Goal: Information Seeking & Learning: Check status

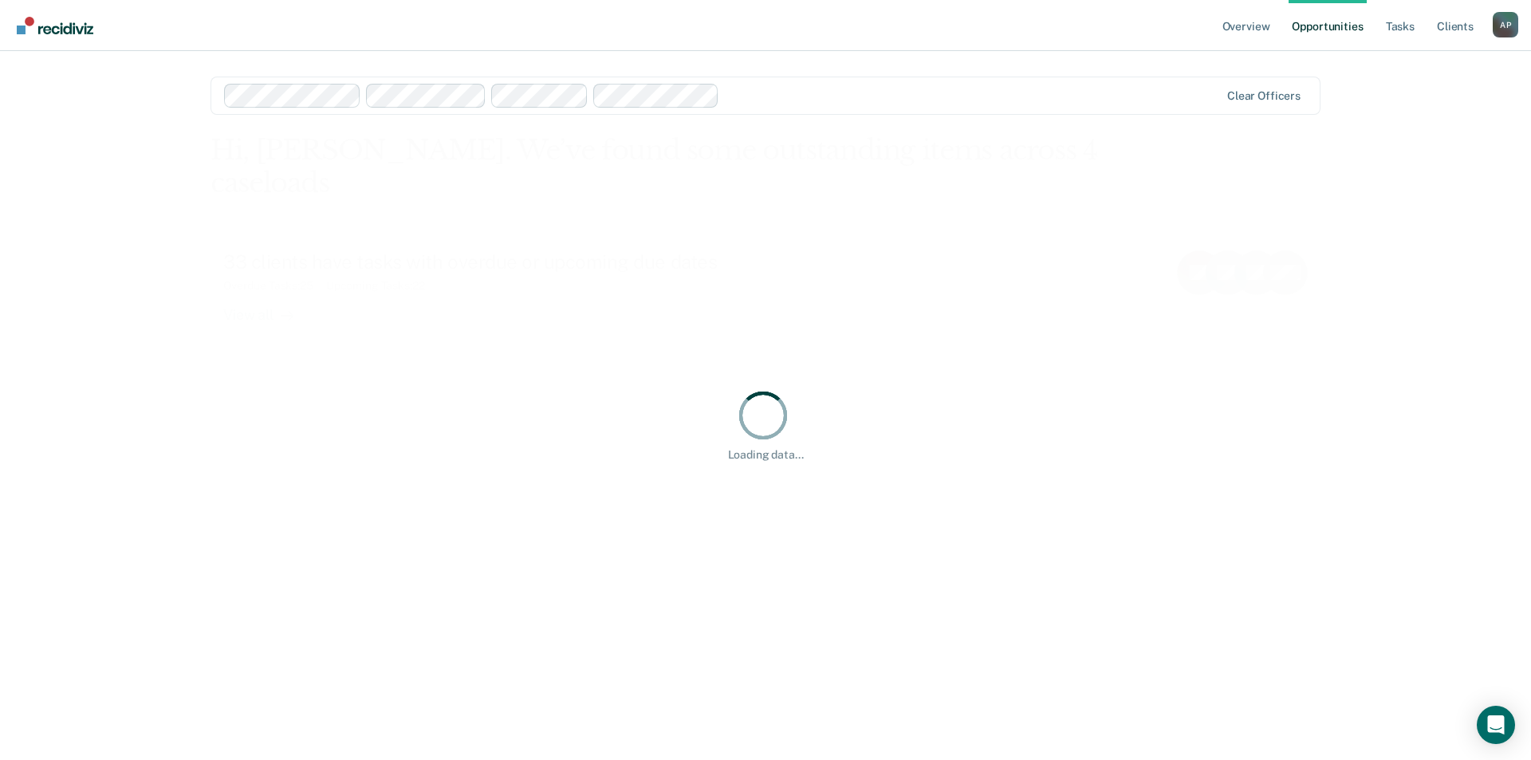
click at [1344, 28] on link "Opportunities" at bounding box center [1326, 25] width 77 height 51
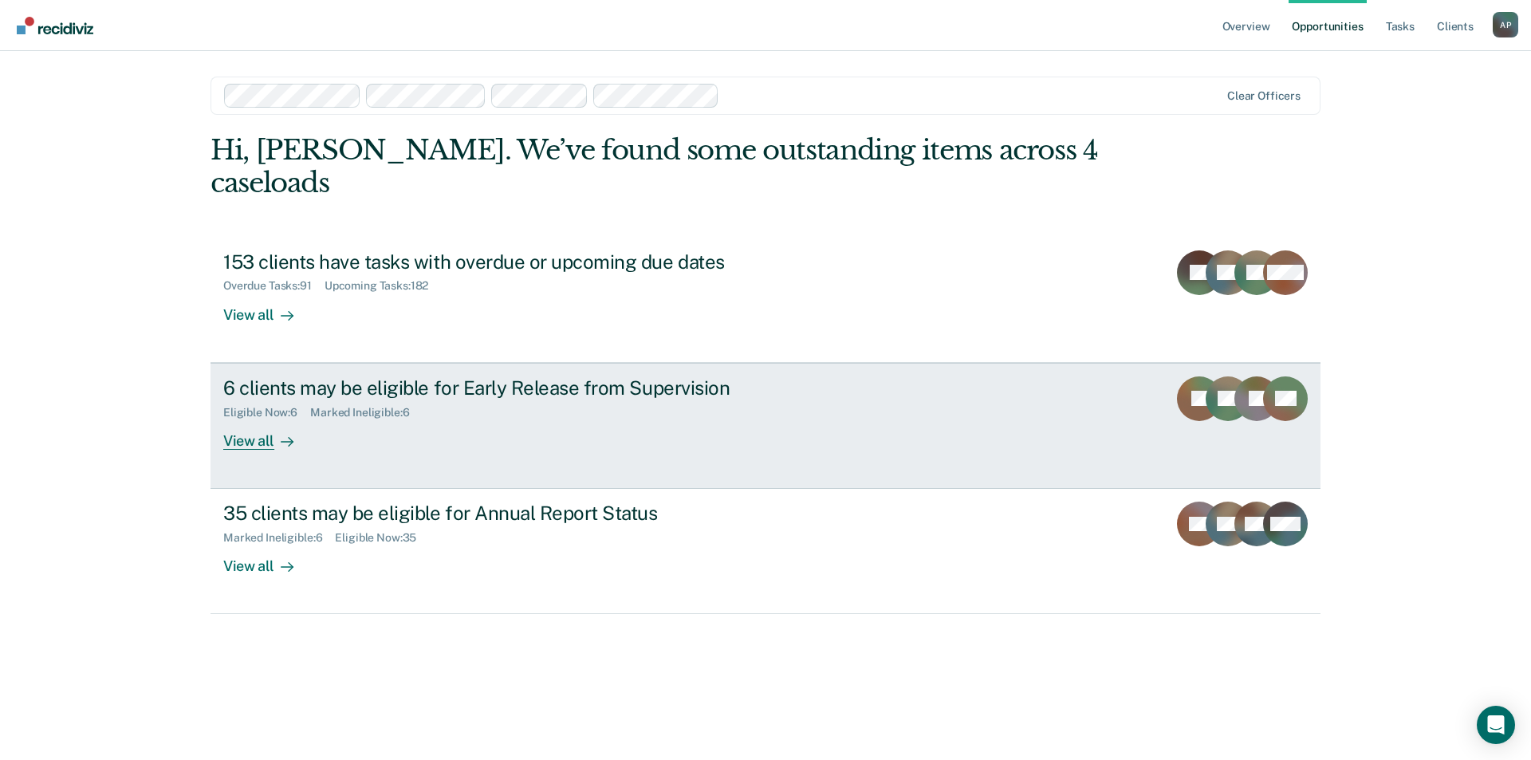
click at [275, 431] on div at bounding box center [283, 440] width 19 height 18
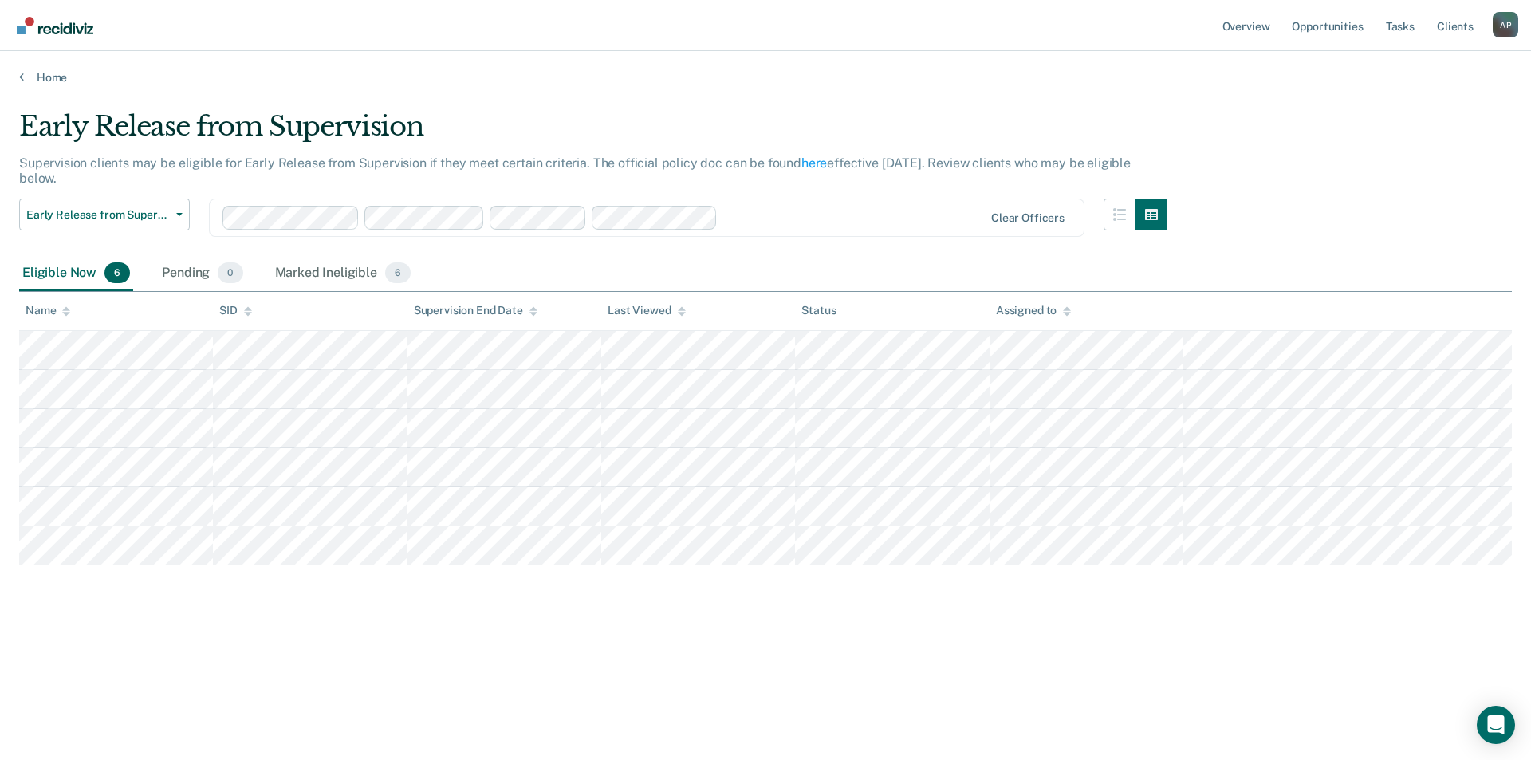
drag, startPoint x: 756, startPoint y: 76, endPoint x: 673, endPoint y: 90, distance: 84.1
click at [673, 91] on main "Early Release from Supervision Supervision clients may be eligible for Early Re…" at bounding box center [765, 420] width 1531 height 670
click at [1332, 33] on link "Opportunities" at bounding box center [1326, 25] width 77 height 51
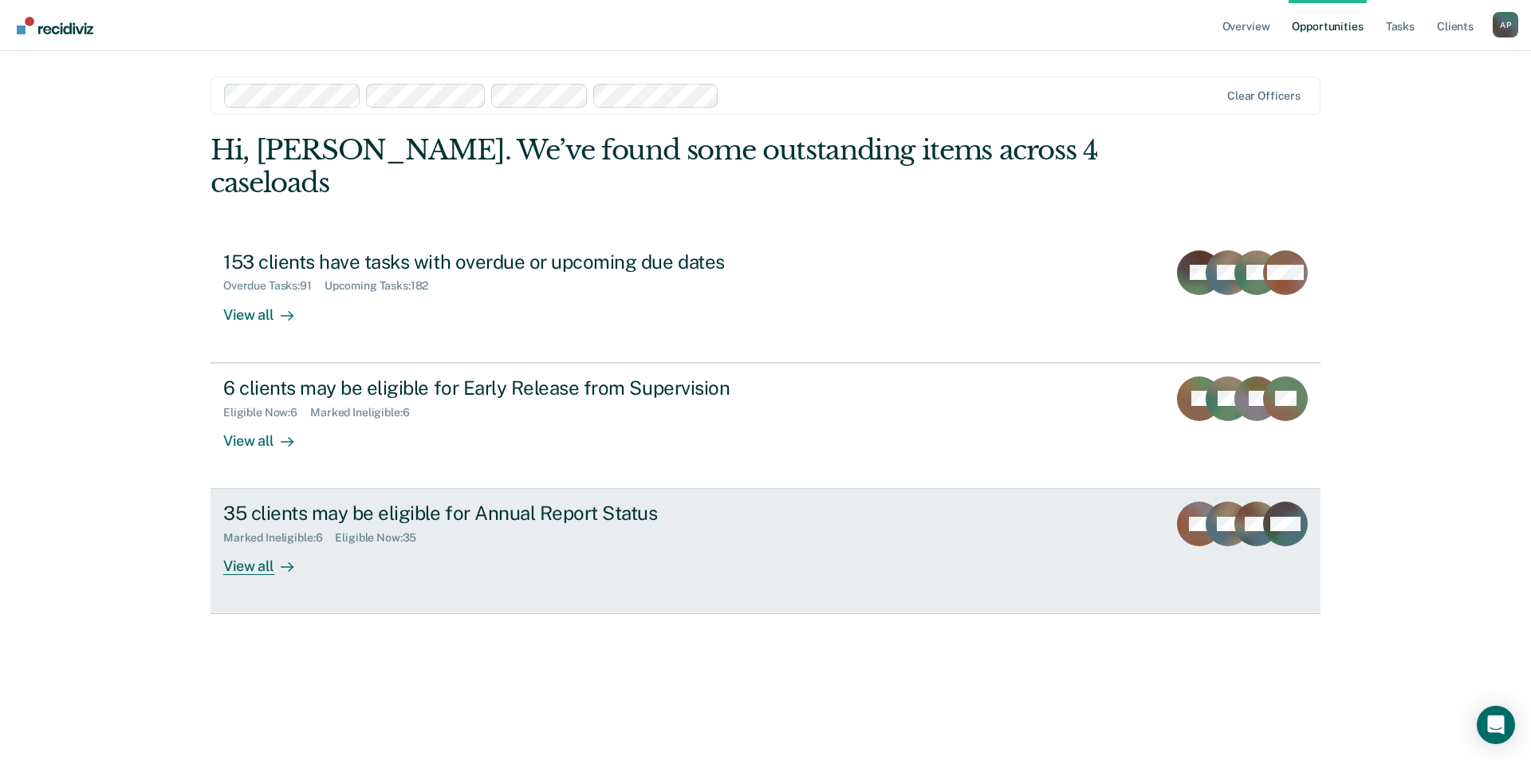
click at [352, 525] on div "Marked Ineligible : 6 Eligible Now : 35" at bounding box center [503, 535] width 560 height 20
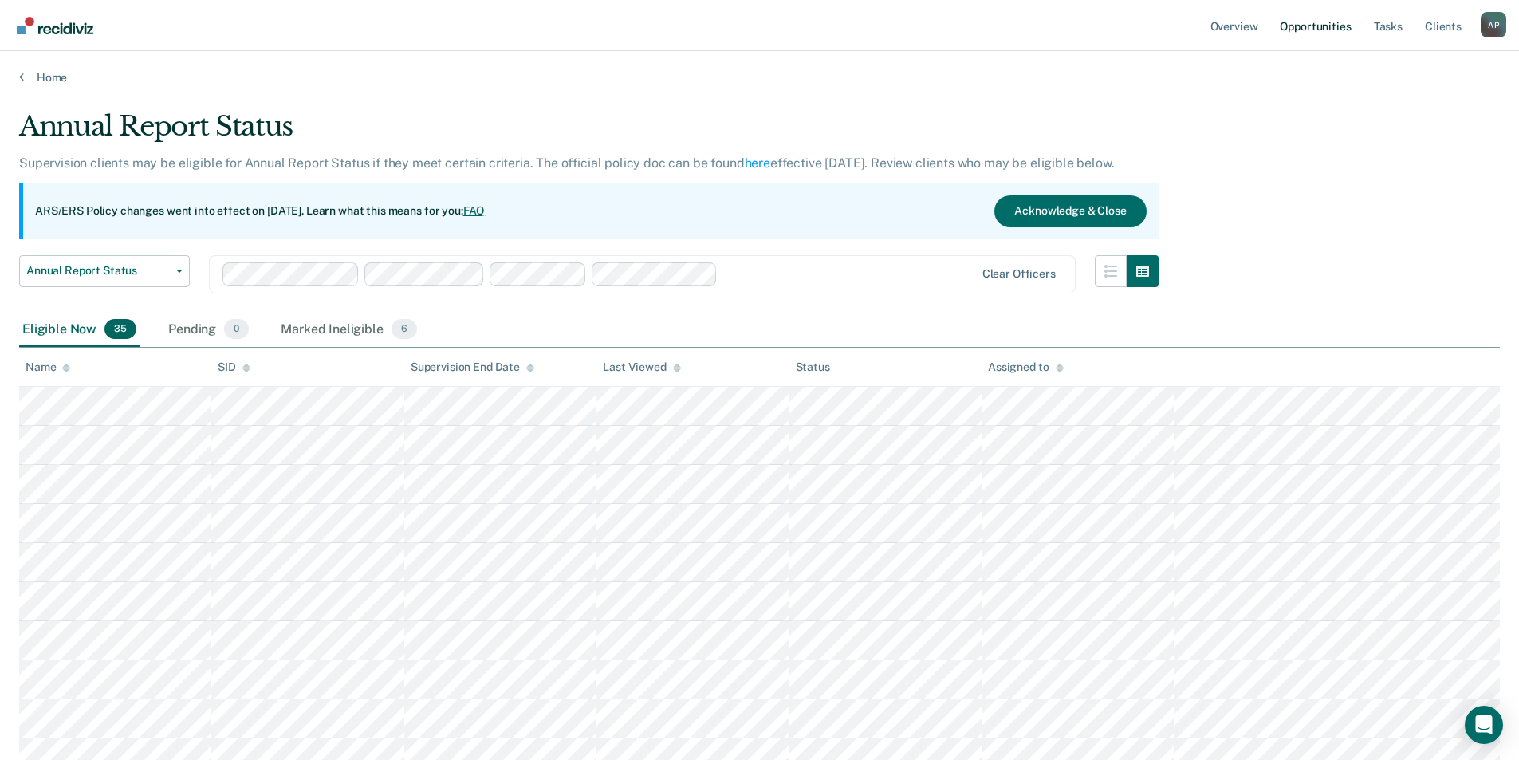
click at [1295, 35] on link "Opportunities" at bounding box center [1314, 25] width 77 height 51
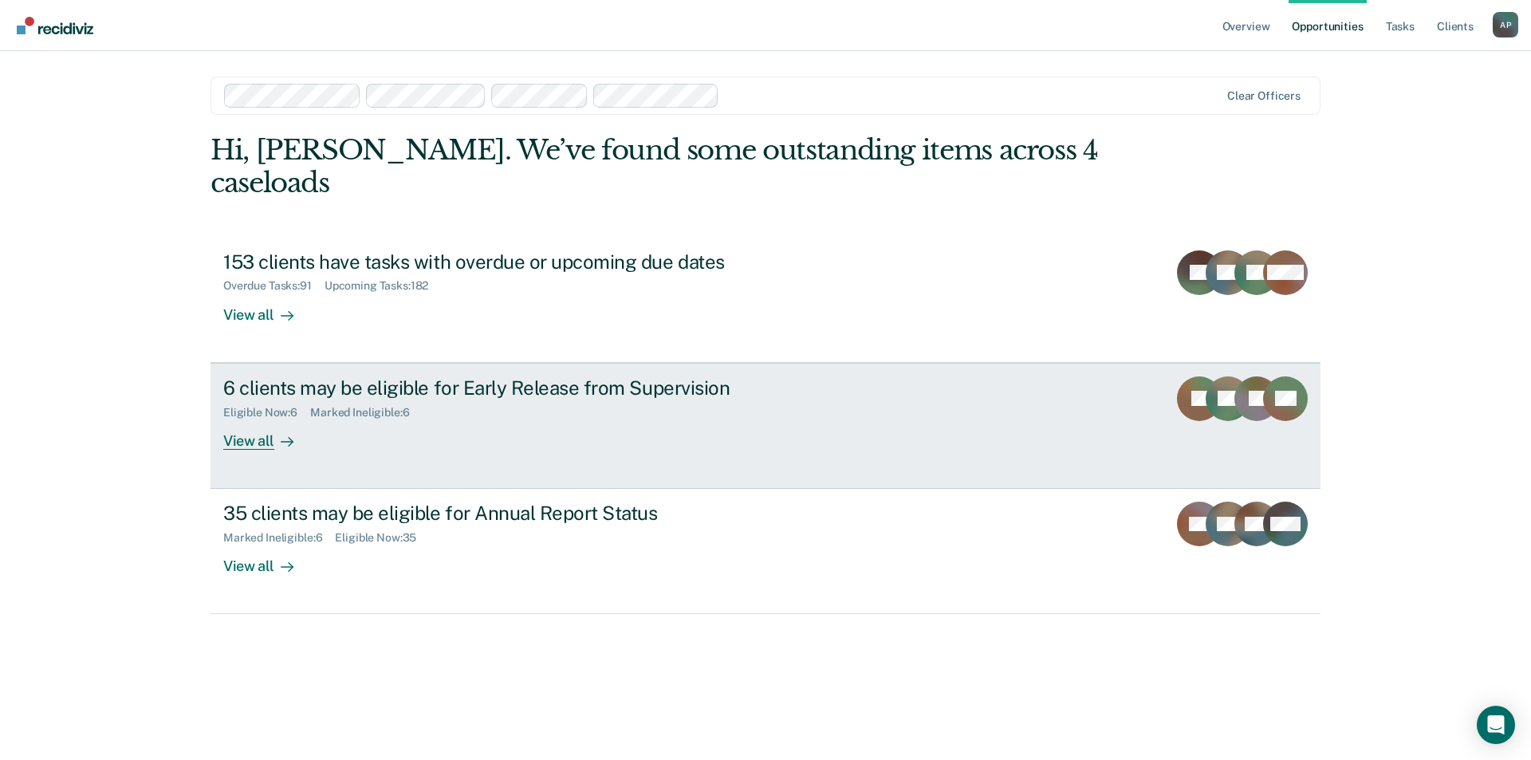
click at [301, 406] on div "Eligible Now : 6" at bounding box center [266, 413] width 87 height 14
